Goal: Task Accomplishment & Management: Use online tool/utility

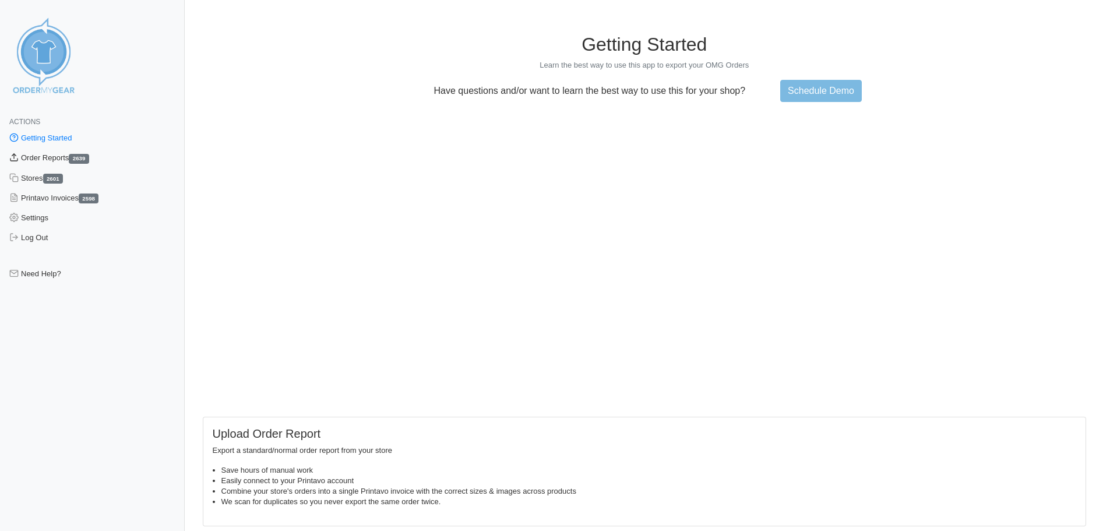
click at [32, 155] on link "Order Reports 2639" at bounding box center [92, 158] width 185 height 20
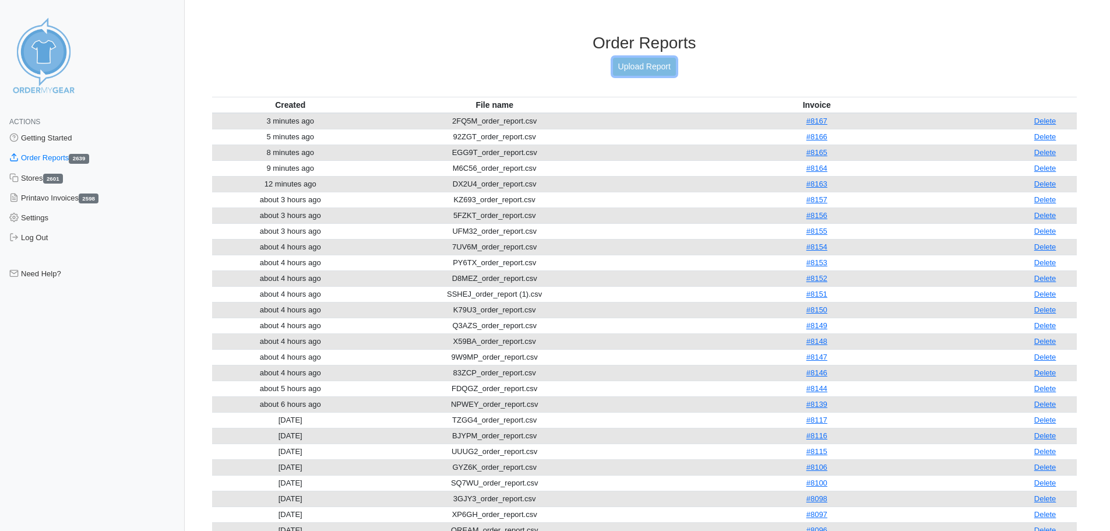
click at [643, 72] on link "Upload Report" at bounding box center [644, 67] width 63 height 18
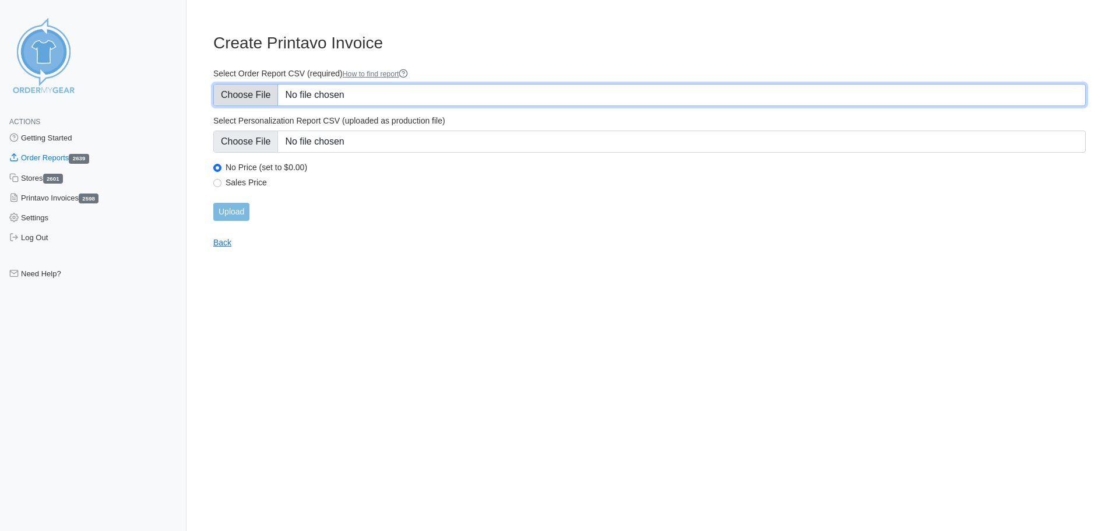
click at [470, 92] on input "Select Order Report CSV (required) How to find report" at bounding box center [649, 95] width 872 height 22
type input "C:\fakepath\AQK89_order_report.csv"
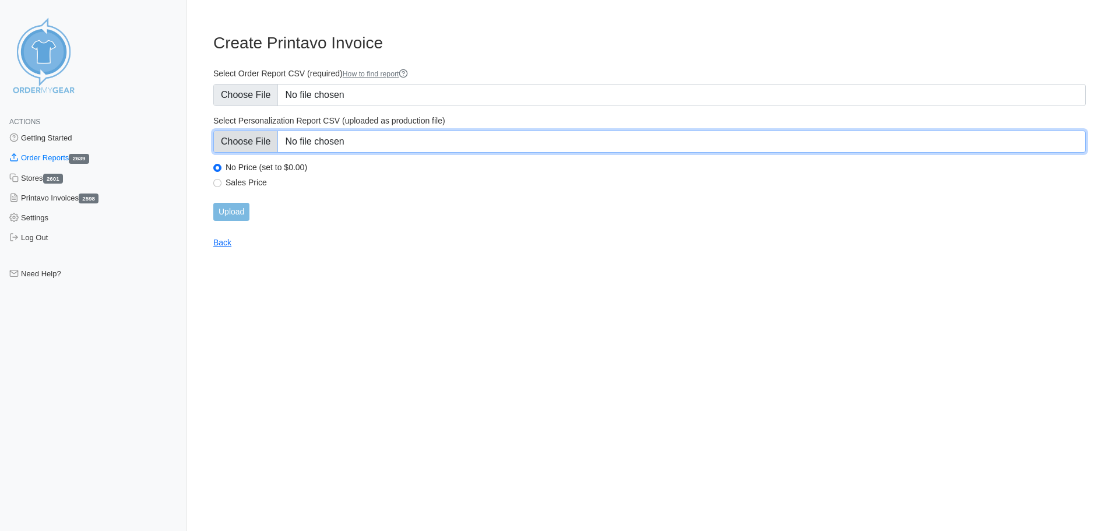
click at [354, 147] on input "Select Personalization Report CSV (uploaded as production file)" at bounding box center [649, 142] width 872 height 22
type input "C:\fakepath\AQK89_personalization_report.csv"
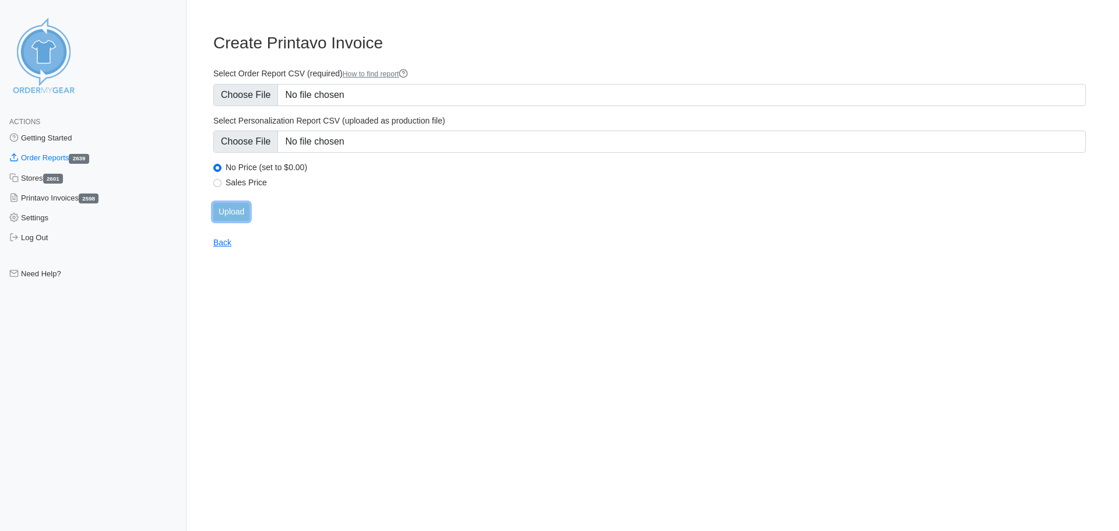
click at [238, 216] on input "Upload" at bounding box center [231, 212] width 36 height 18
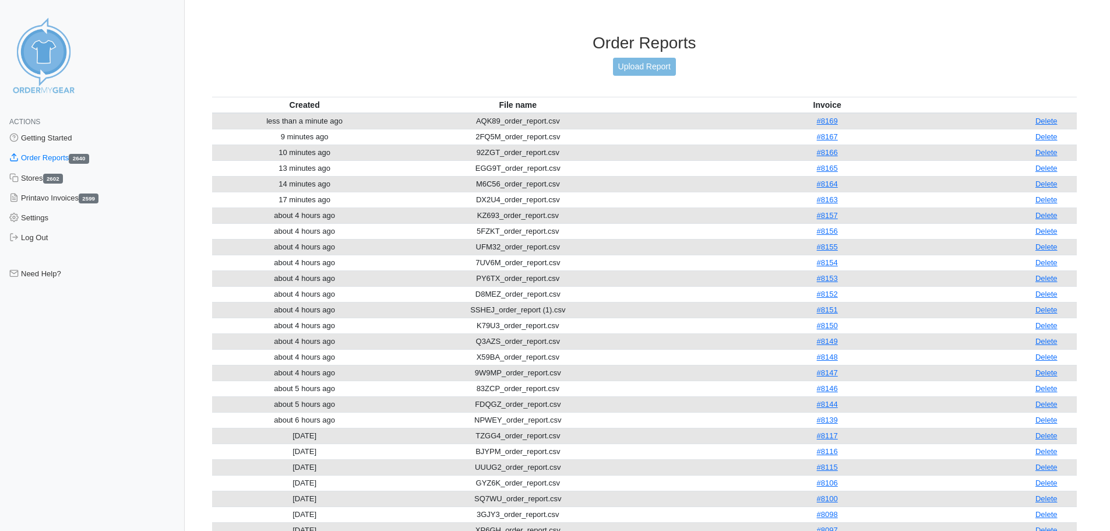
click at [638, 76] on div "Order Reports Upload Report" at bounding box center [644, 65] width 865 height 64
click at [638, 69] on link "Upload Report" at bounding box center [644, 67] width 63 height 18
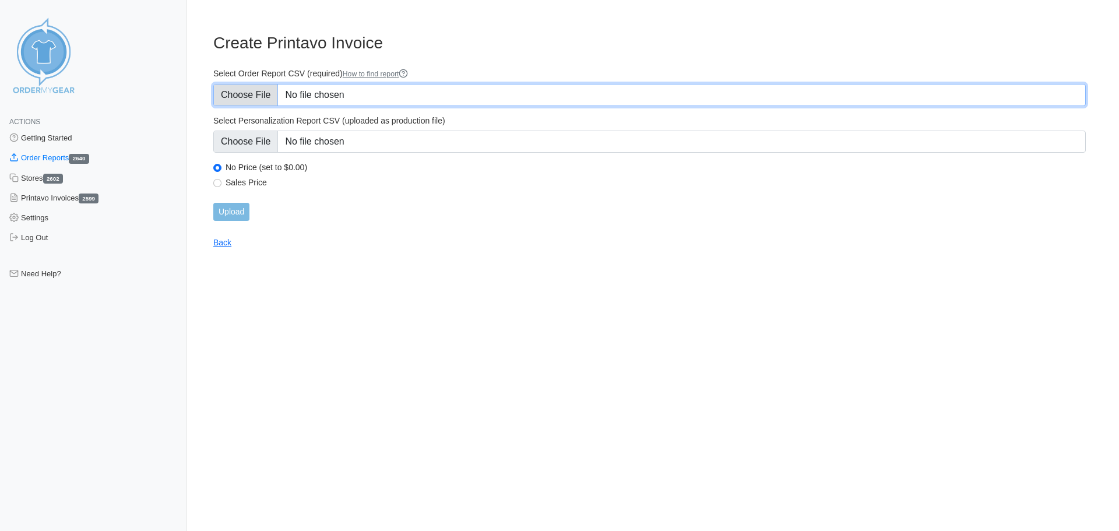
click at [512, 89] on input "Select Order Report CSV (required) How to find report" at bounding box center [649, 95] width 872 height 22
type input "C:\fakepath\EGG9T_order_report.csv"
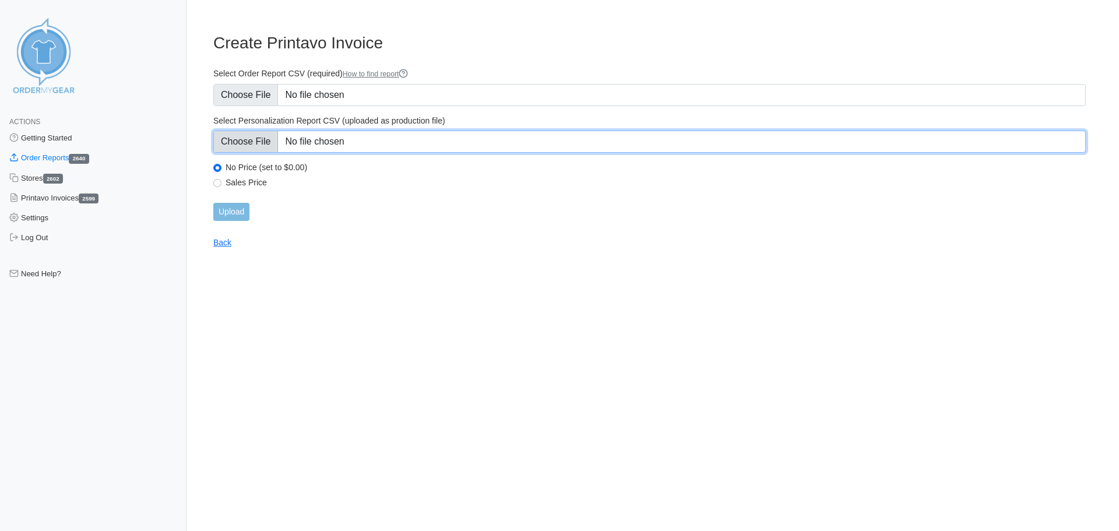
click at [425, 144] on input "Select Personalization Report CSV (uploaded as production file)" at bounding box center [649, 142] width 872 height 22
type input "C:\fakepath\EGG9T_personalization_report.csv"
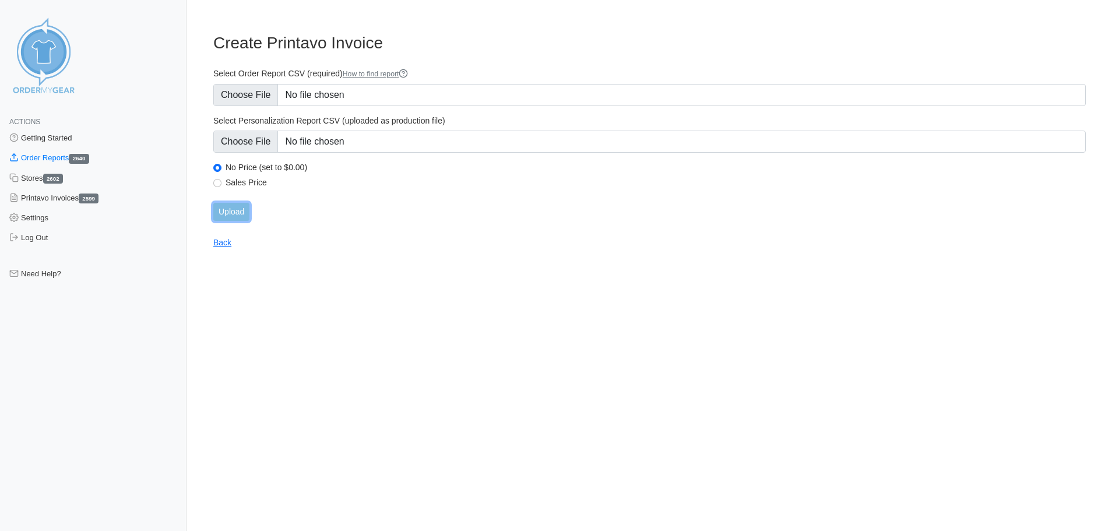
click at [235, 212] on input "Upload" at bounding box center [231, 212] width 36 height 18
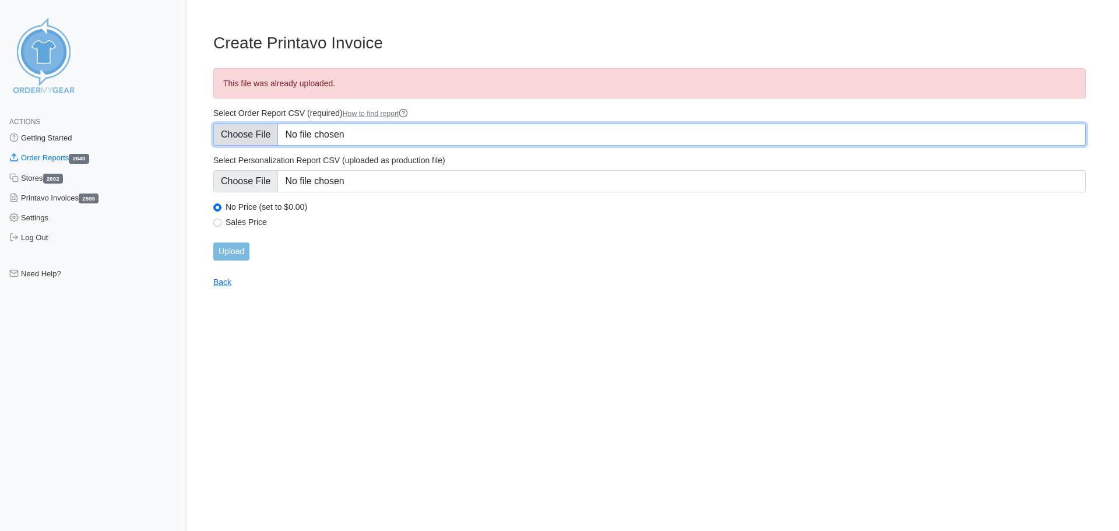
click at [385, 138] on input "Select Order Report CSV (required) How to find report" at bounding box center [649, 135] width 872 height 22
click at [332, 133] on input "Select Order Report CSV (required) How to find report" at bounding box center [649, 135] width 872 height 22
type input "C:\fakepath\35GG6_order_report.csv"
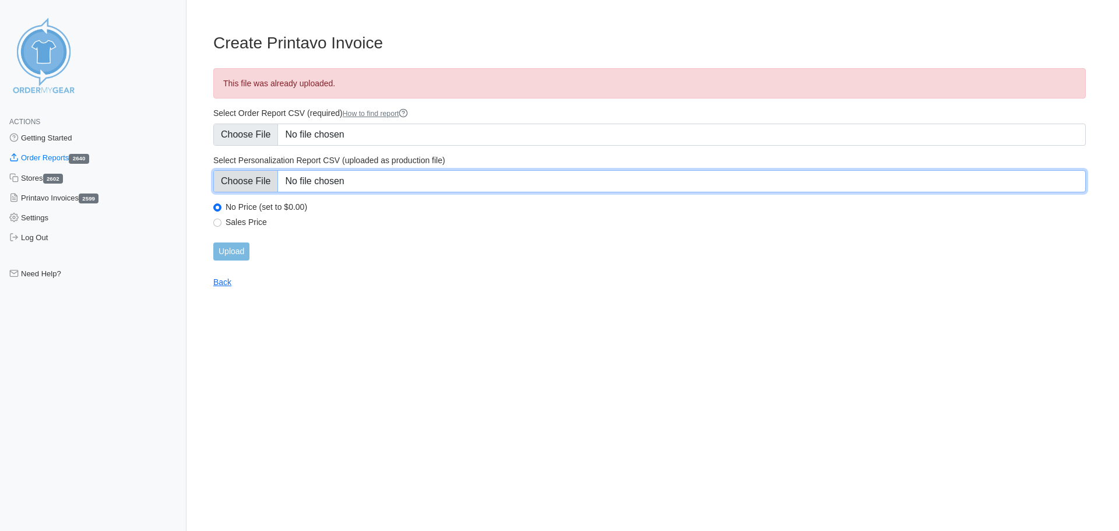
click at [313, 179] on input "Select Personalization Report CSV (uploaded as production file)" at bounding box center [649, 181] width 872 height 22
type input "C:\fakepath\35GG6_personalization_report.csv"
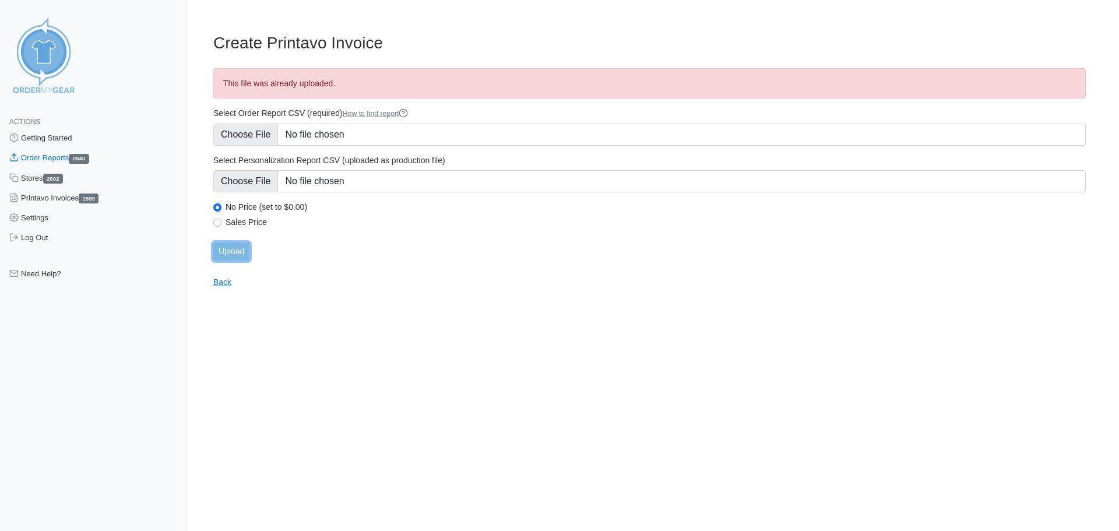
click at [234, 247] on input "Upload" at bounding box center [231, 251] width 36 height 18
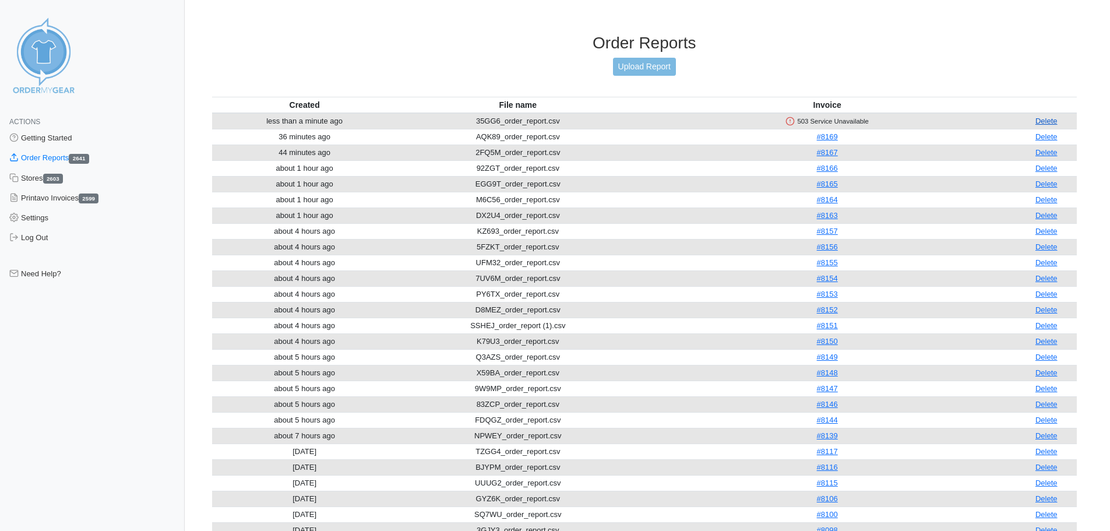
click at [1054, 123] on link "Delete" at bounding box center [1046, 121] width 22 height 9
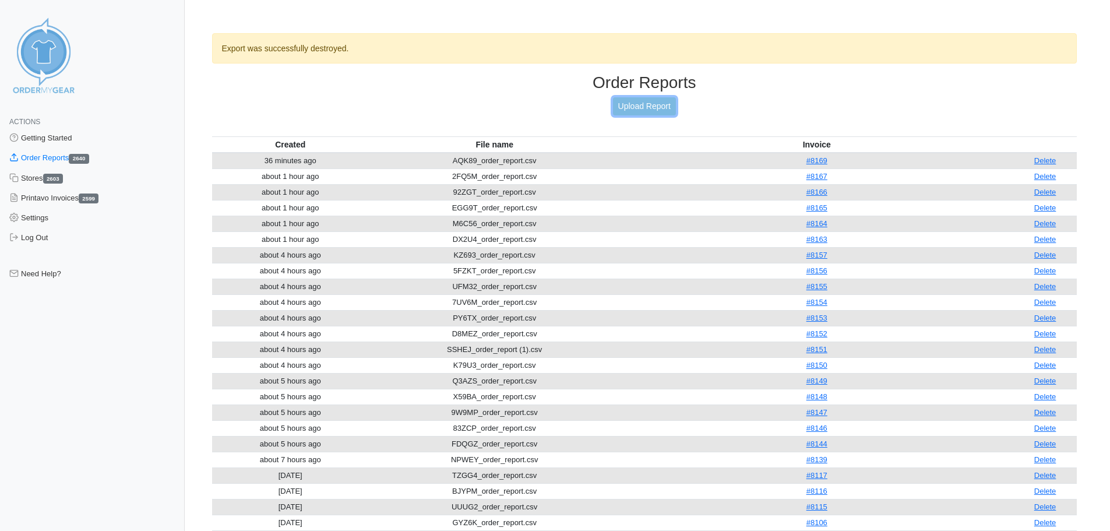
click at [639, 102] on link "Upload Report" at bounding box center [644, 106] width 63 height 18
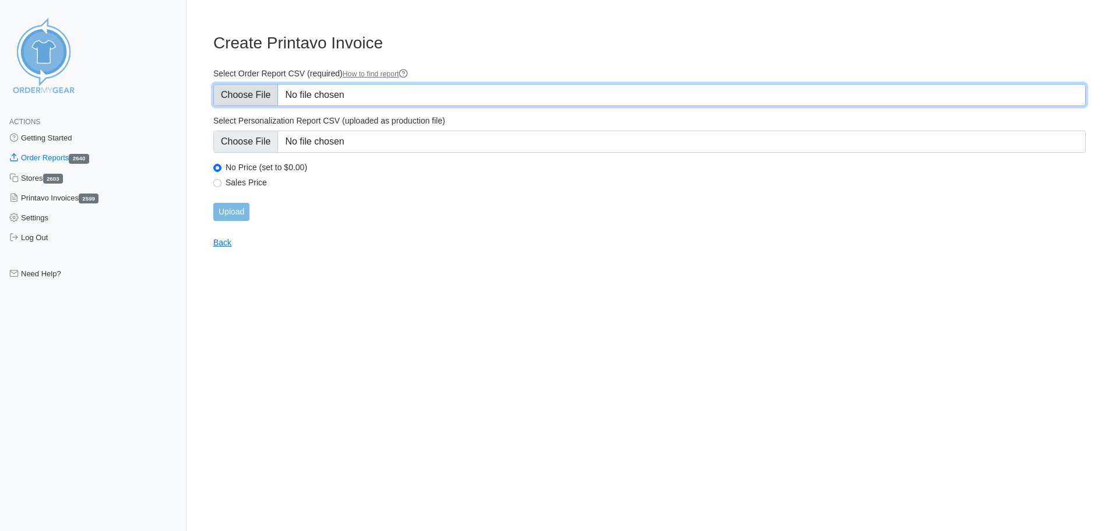
click at [375, 101] on input "Select Order Report CSV (required) How to find report" at bounding box center [649, 95] width 872 height 22
type input "C:\fakepath\35GG6_order_report.csv"
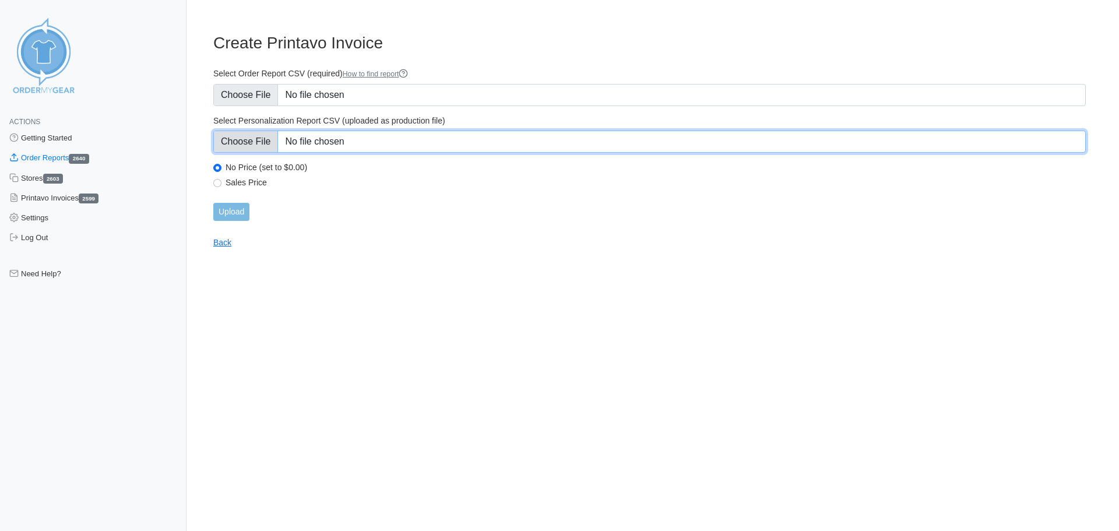
click at [308, 140] on input "Select Personalization Report CSV (uploaded as production file)" at bounding box center [649, 142] width 872 height 22
type input "C:\fakepath\35GG6_personalization_report.csv"
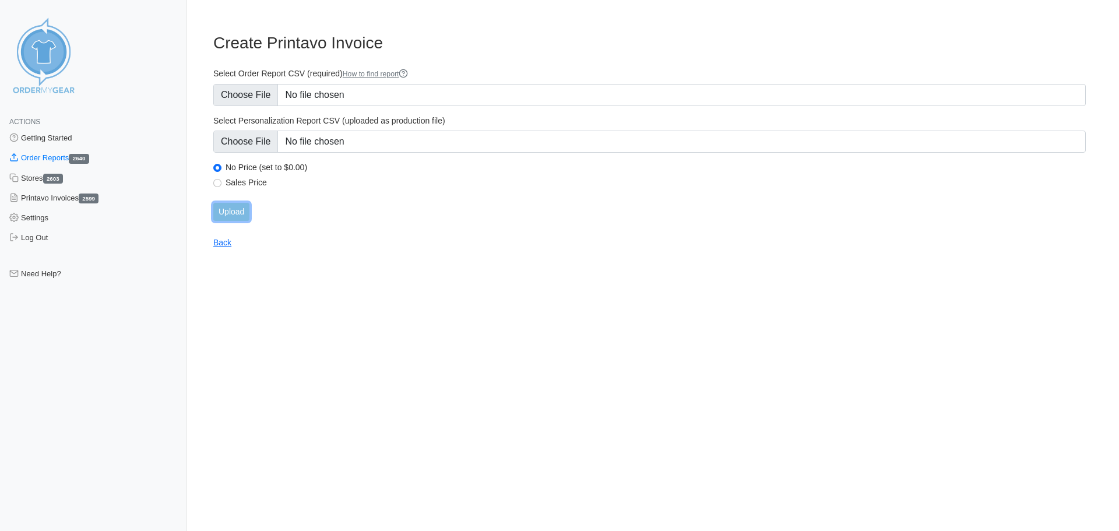
click at [224, 213] on input "Upload" at bounding box center [231, 212] width 36 height 18
